Goal: Task Accomplishment & Management: Manage account settings

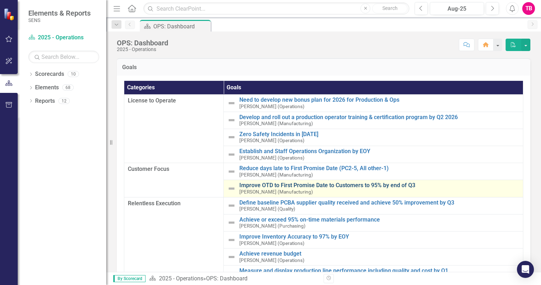
click at [260, 187] on link "Improve OTD to First Promise Date to Customers to 95% by end of Q3" at bounding box center [379, 185] width 280 height 6
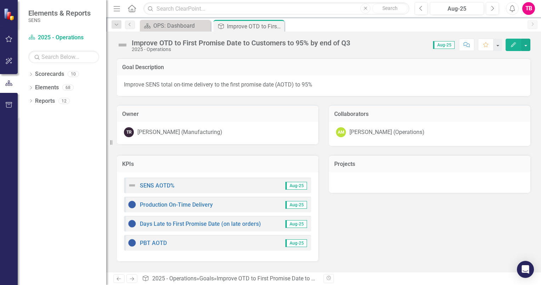
click at [307, 86] on p "Improve SENS total on-time delivery to the first promise date (AOTD) to 95%" at bounding box center [324, 85] width 400 height 8
click at [44, 75] on link "Scorecards" at bounding box center [49, 74] width 29 height 8
click at [32, 87] on icon "Dropdown" at bounding box center [30, 88] width 5 height 4
click at [33, 86] on div "Dropdown Elements 68" at bounding box center [67, 88] width 78 height 13
click at [65, 40] on link "Scorecard 2025 - Operations" at bounding box center [63, 38] width 71 height 8
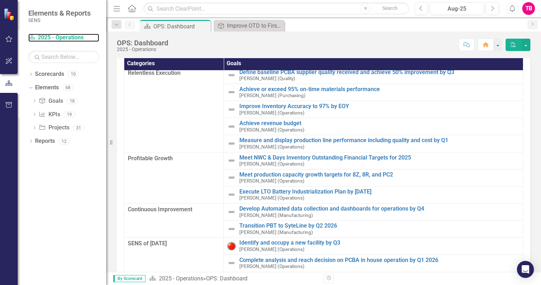
scroll to position [35, 0]
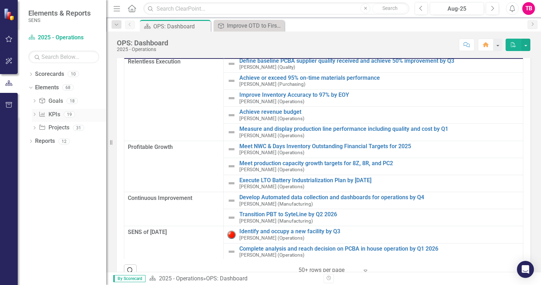
click at [52, 116] on link "KPI KPIs" at bounding box center [49, 115] width 21 height 8
click at [9, 15] on img at bounding box center [10, 14] width 12 height 12
click at [45, 76] on link "Scorecards" at bounding box center [49, 74] width 29 height 8
click at [50, 85] on link "Elements" at bounding box center [47, 88] width 24 height 8
click at [57, 101] on link "Goal Goals" at bounding box center [51, 101] width 24 height 8
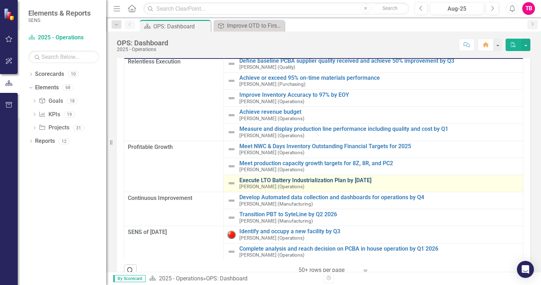
scroll to position [0, 0]
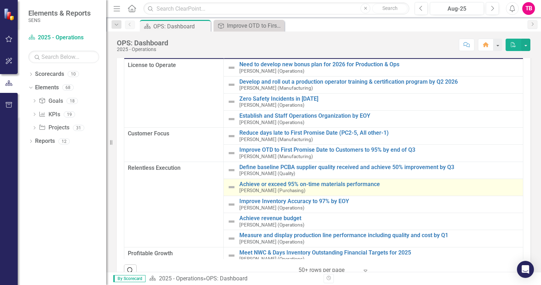
click at [255, 189] on small "[PERSON_NAME] (Purchasing)" at bounding box center [272, 190] width 66 height 5
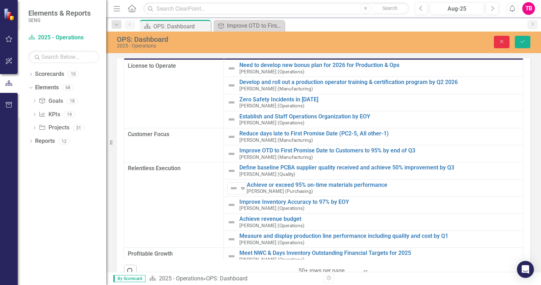
click at [500, 41] on icon "Close" at bounding box center [502, 41] width 6 height 5
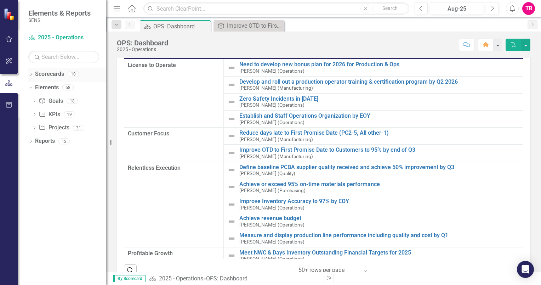
click at [48, 75] on link "Scorecards" at bounding box center [49, 74] width 29 height 8
click at [50, 39] on link "Scorecard 2025 - Operations" at bounding box center [63, 38] width 71 height 8
click at [58, 39] on link "Scorecard 2025 - Operations" at bounding box center [63, 38] width 71 height 8
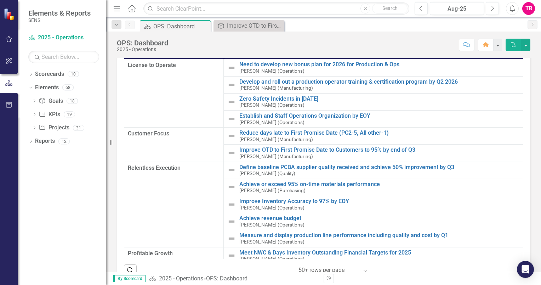
click at [8, 14] on img at bounding box center [10, 14] width 13 height 13
click at [8, 39] on icon "button" at bounding box center [8, 39] width 7 height 6
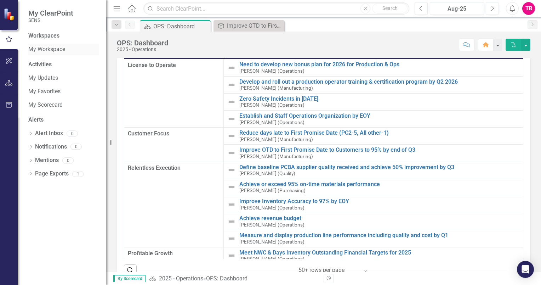
click at [45, 50] on link "My Workspace" at bounding box center [63, 49] width 71 height 8
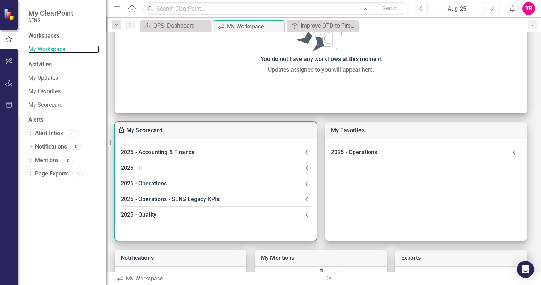
scroll to position [106, 0]
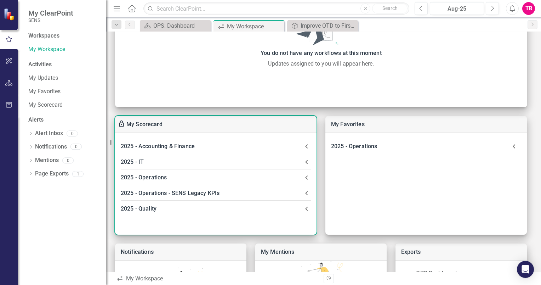
click at [149, 178] on div "2025 - Operations" at bounding box center [212, 178] width 182 height 10
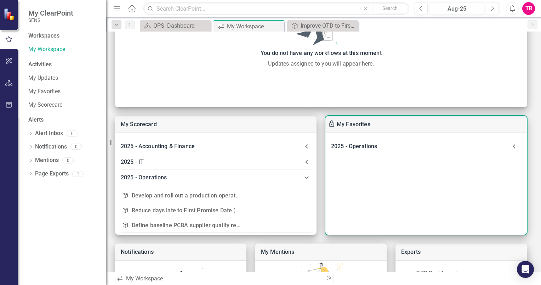
click at [358, 147] on div "2025 - Operations" at bounding box center [419, 146] width 176 height 10
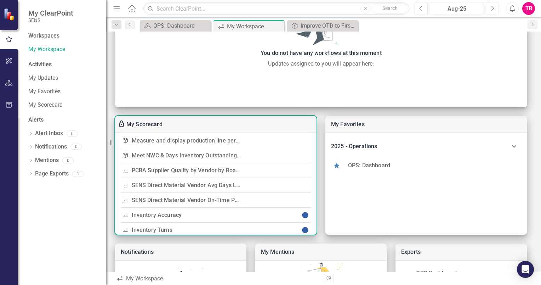
scroll to position [142, 0]
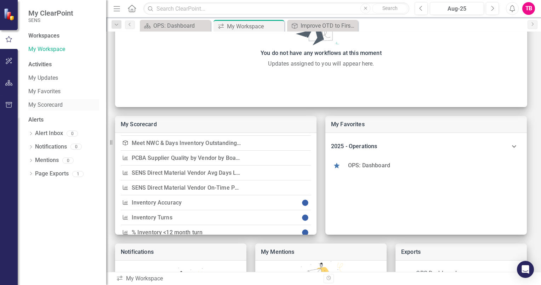
click at [47, 104] on link "My Scorecard" at bounding box center [63, 105] width 71 height 8
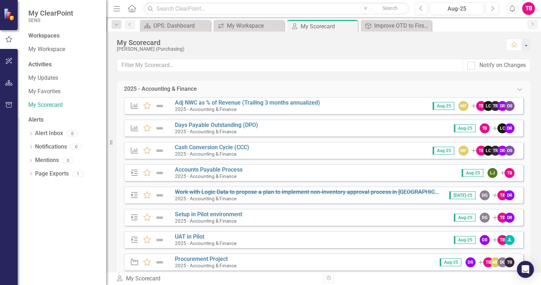
click at [11, 81] on icon "button" at bounding box center [8, 83] width 7 height 6
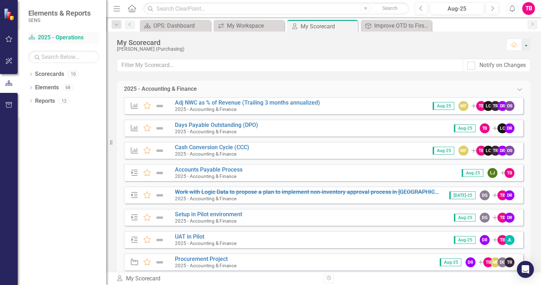
click at [50, 36] on link "Scorecard 2025 - Operations" at bounding box center [63, 38] width 71 height 8
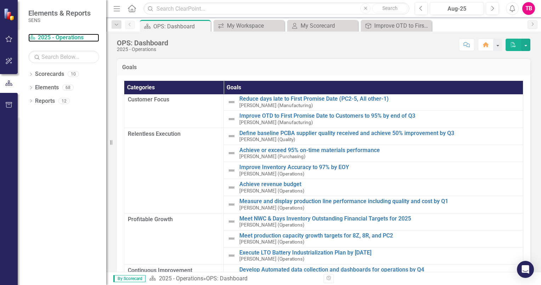
scroll to position [71, 0]
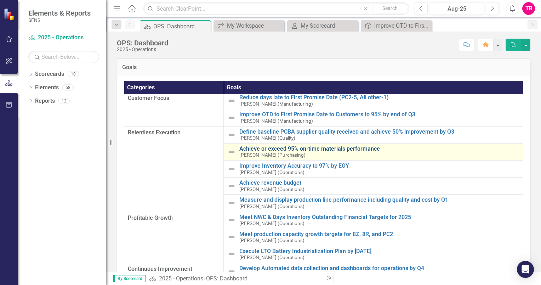
click at [249, 150] on link "Achieve or exceed 95% on-time materials performance" at bounding box center [379, 149] width 280 height 6
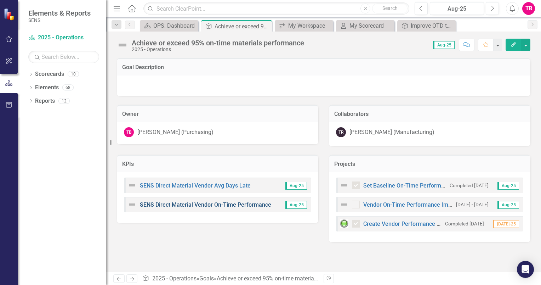
click at [198, 203] on link "SENS Direct Material Vendor On-Time Performance" at bounding box center [205, 204] width 131 height 7
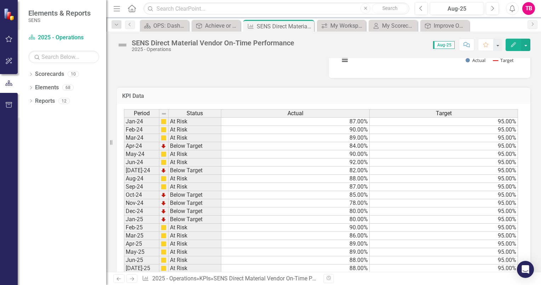
scroll to position [354, 0]
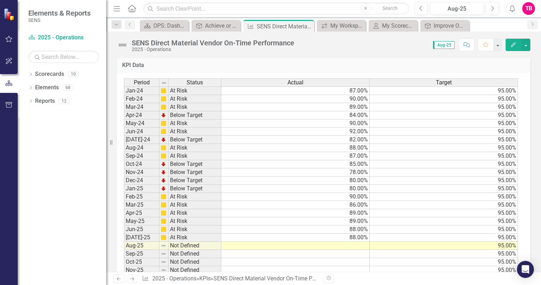
click at [355, 242] on td at bounding box center [295, 246] width 148 height 8
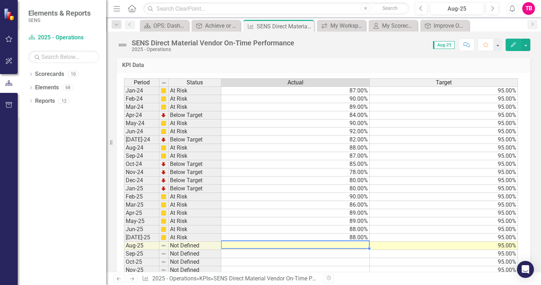
type textarea "89"
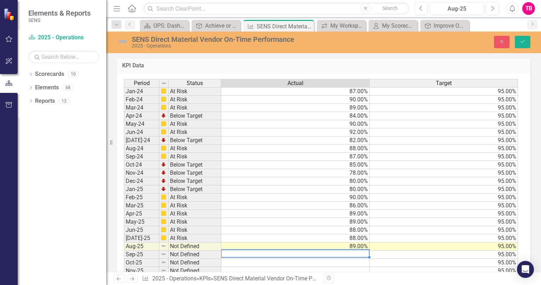
click at [184, 242] on td "Not Defined" at bounding box center [195, 246] width 53 height 8
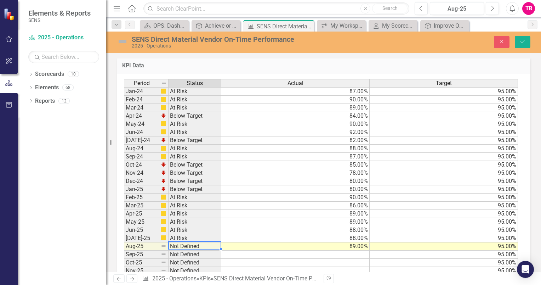
click at [180, 234] on td "At Risk" at bounding box center [195, 238] width 53 height 8
click at [183, 242] on td "Not Defined" at bounding box center [195, 246] width 53 height 8
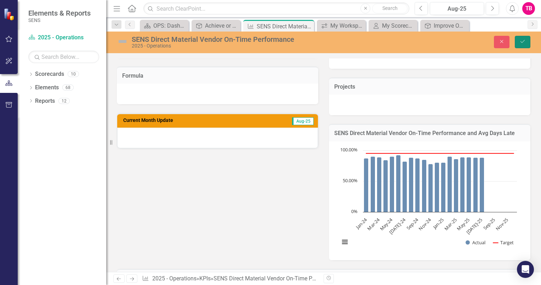
click at [519, 44] on button "Save" at bounding box center [523, 42] width 16 height 12
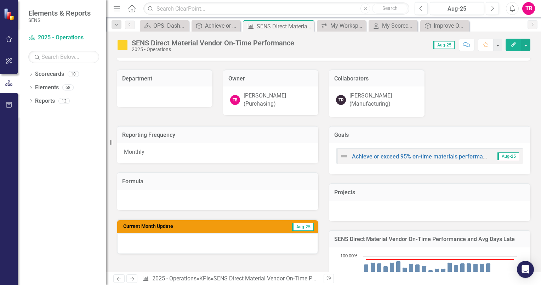
scroll to position [106, 0]
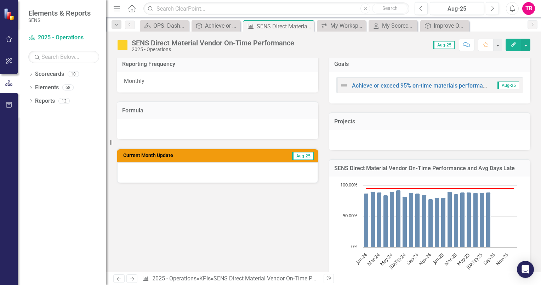
click at [180, 166] on div at bounding box center [217, 172] width 201 height 21
click at [214, 166] on div at bounding box center [217, 172] width 201 height 21
click at [221, 172] on div at bounding box center [217, 172] width 201 height 21
click at [203, 169] on div at bounding box center [217, 172] width 201 height 21
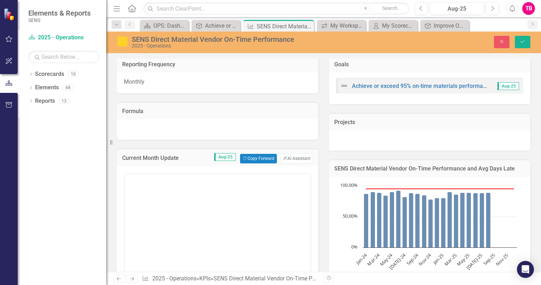
scroll to position [0, 0]
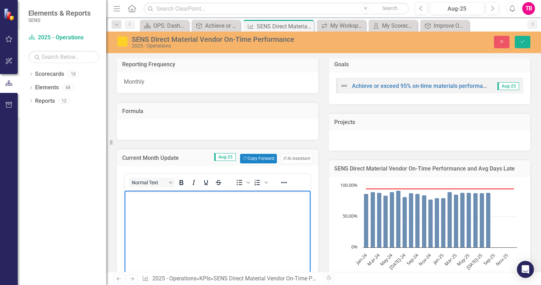
click at [193, 196] on p "Rich Text Area. Press ALT-0 for help." at bounding box center [217, 196] width 182 height 9
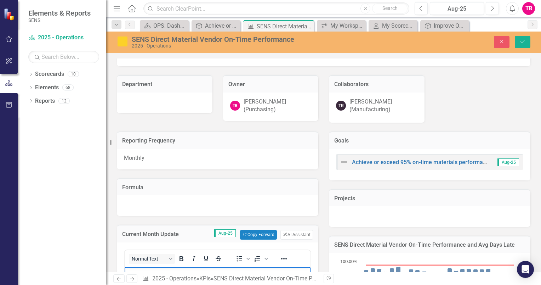
scroll to position [106, 0]
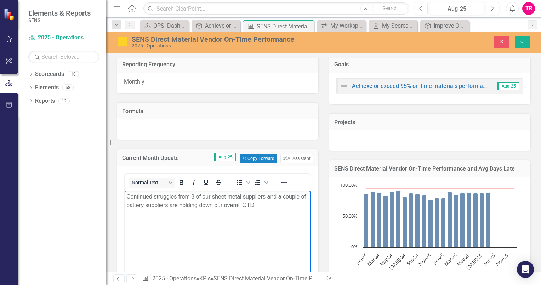
click at [257, 206] on p "Continued struggles from 3 of our sheet metal suppliers and a couple of battery…" at bounding box center [217, 200] width 182 height 17
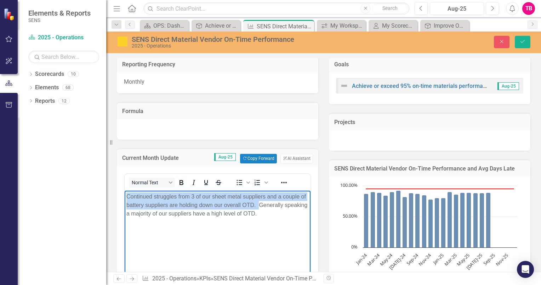
drag, startPoint x: 127, startPoint y: 195, endPoint x: 259, endPoint y: 201, distance: 132.3
click at [259, 201] on p "Continued struggles from 3 of our sheet metal suppliers and a couple of battery…" at bounding box center [217, 205] width 182 height 26
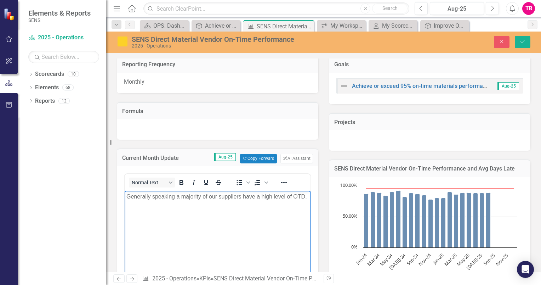
click at [165, 200] on p "Generally speaking a majority of our suppliers have a high level of OTD." at bounding box center [217, 196] width 182 height 9
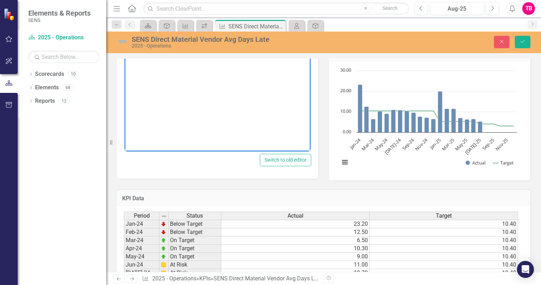
scroll to position [183, 0]
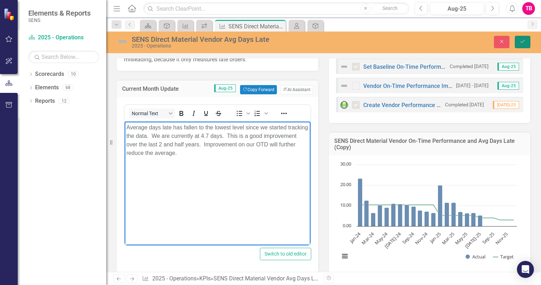
click at [522, 43] on icon "Save" at bounding box center [523, 41] width 6 height 5
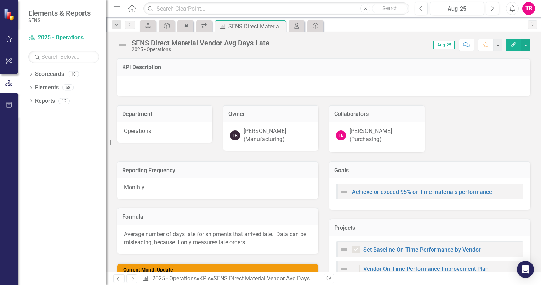
checkbox input "false"
checkbox input "true"
